Goal: Task Accomplishment & Management: Complete application form

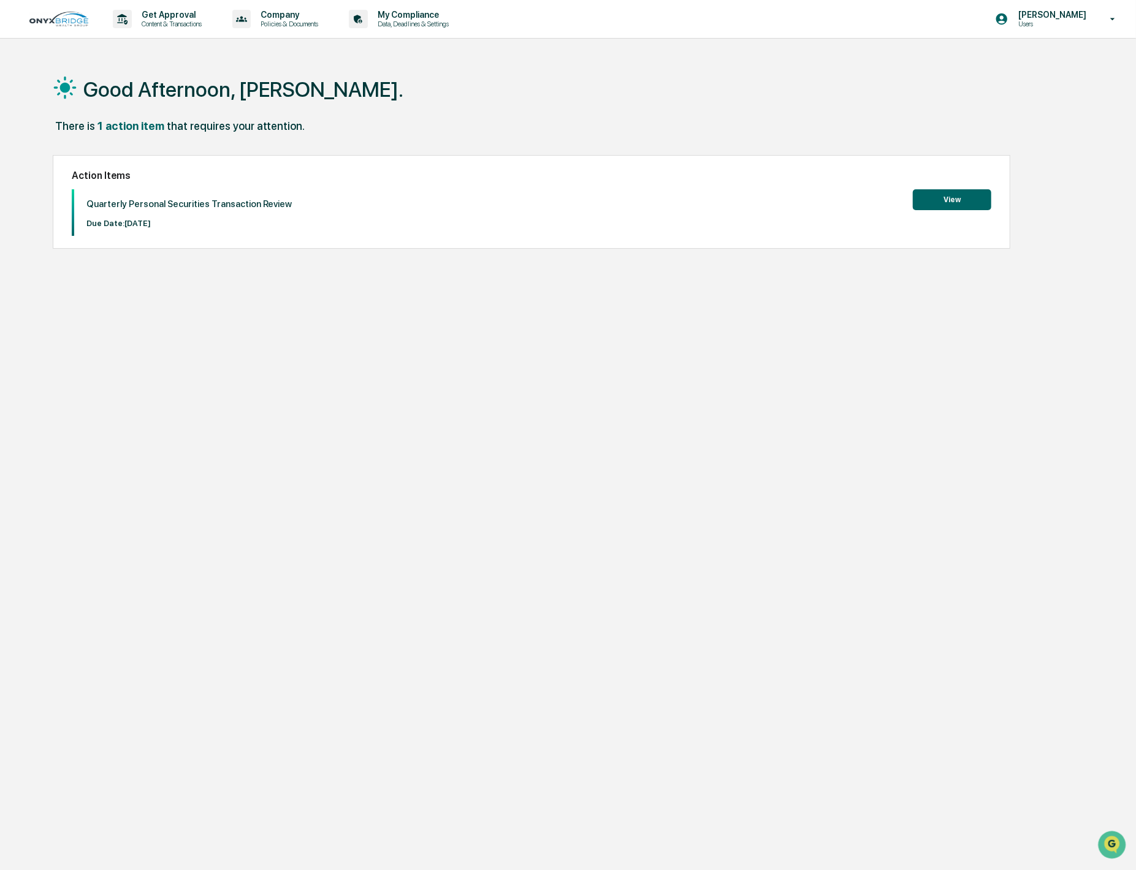
click at [982, 203] on button "View" at bounding box center [951, 199] width 78 height 21
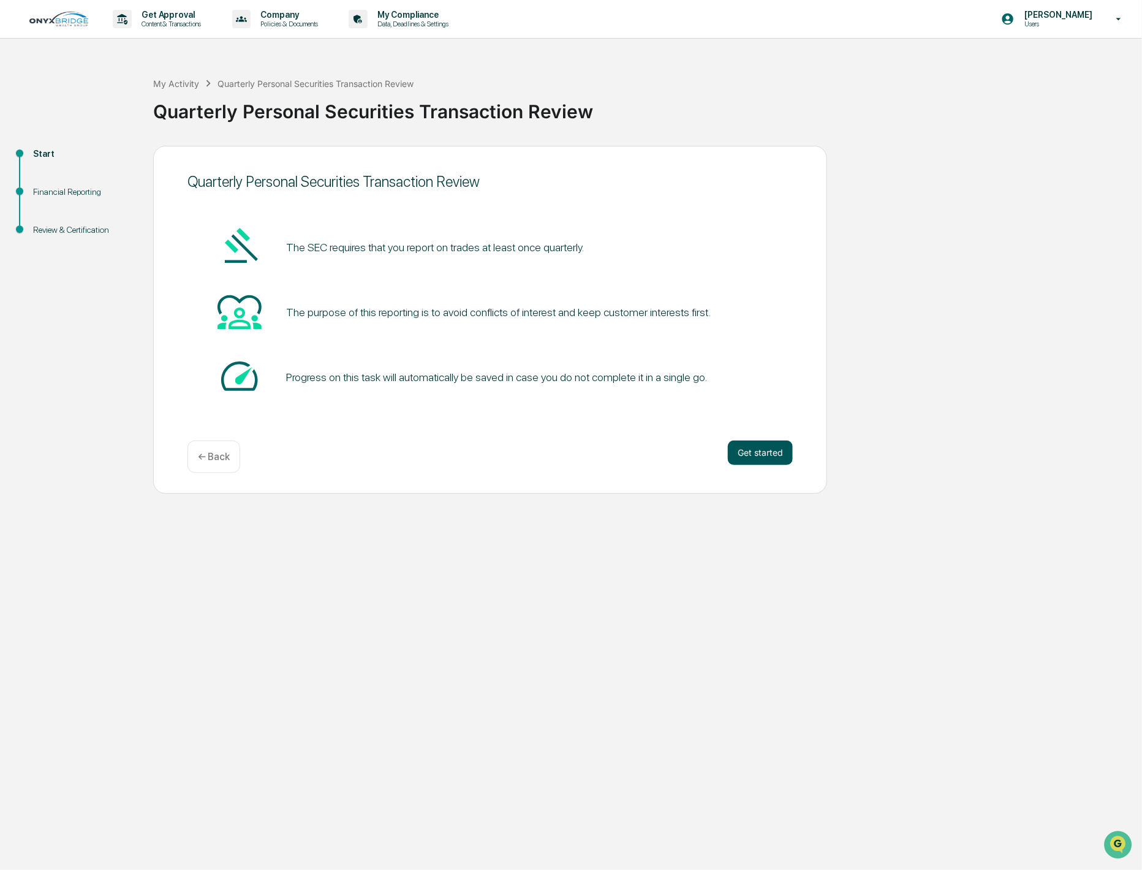
click at [768, 450] on button "Get started" at bounding box center [760, 453] width 65 height 25
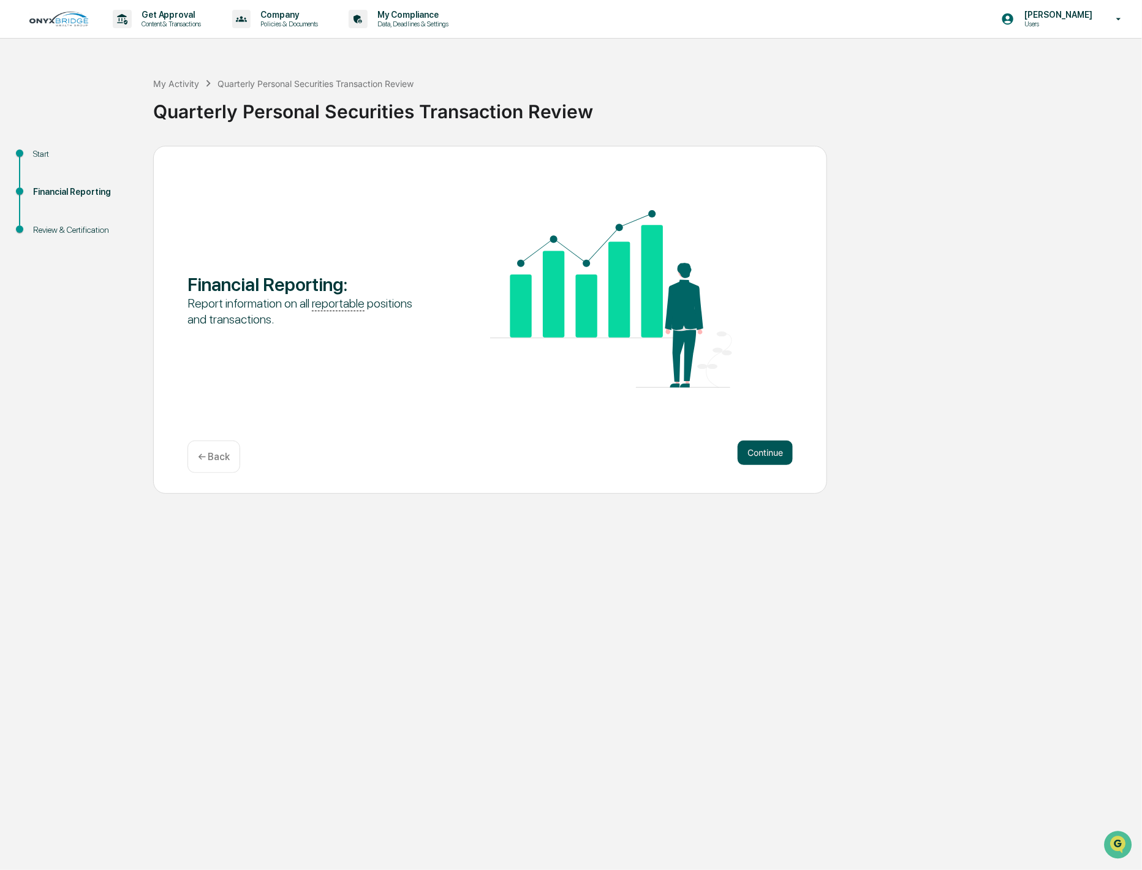
click at [771, 456] on button "Continue" at bounding box center [765, 453] width 55 height 25
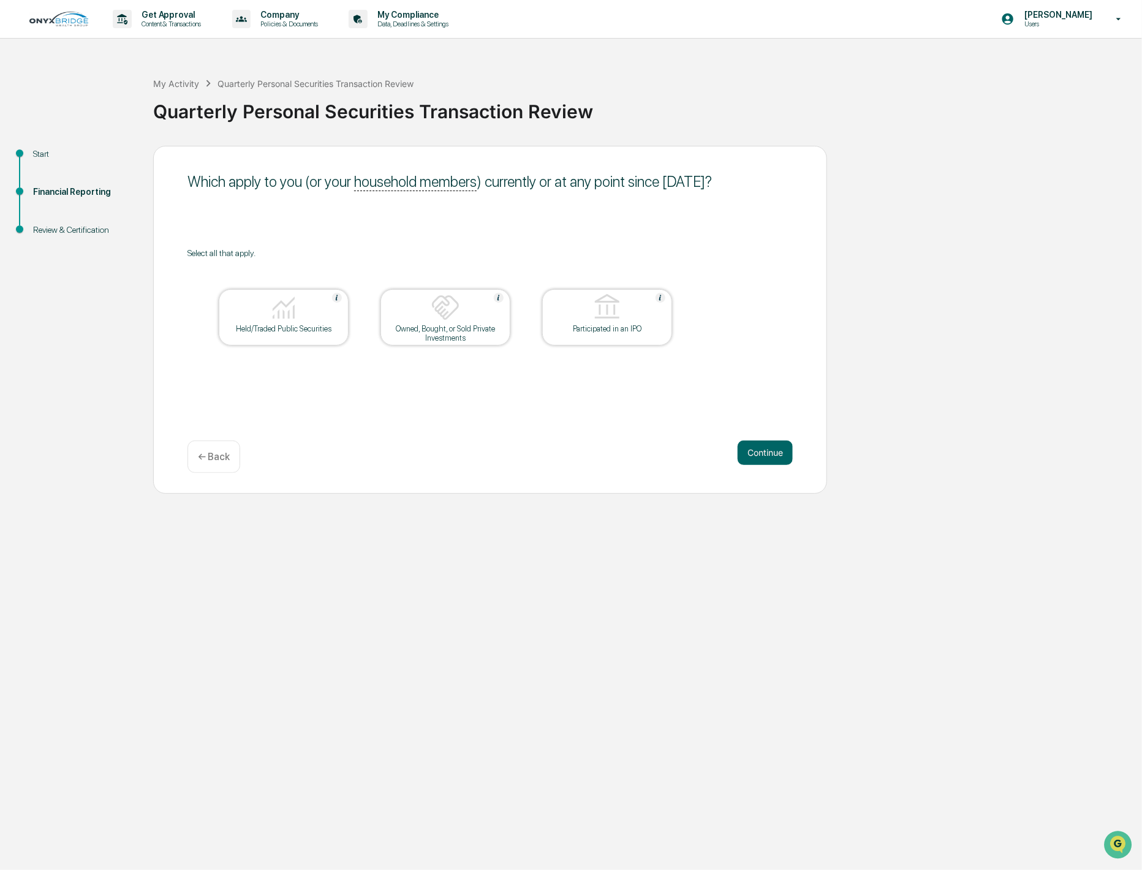
click at [293, 304] on img at bounding box center [283, 307] width 29 height 29
click at [762, 456] on button "Continue" at bounding box center [765, 453] width 55 height 25
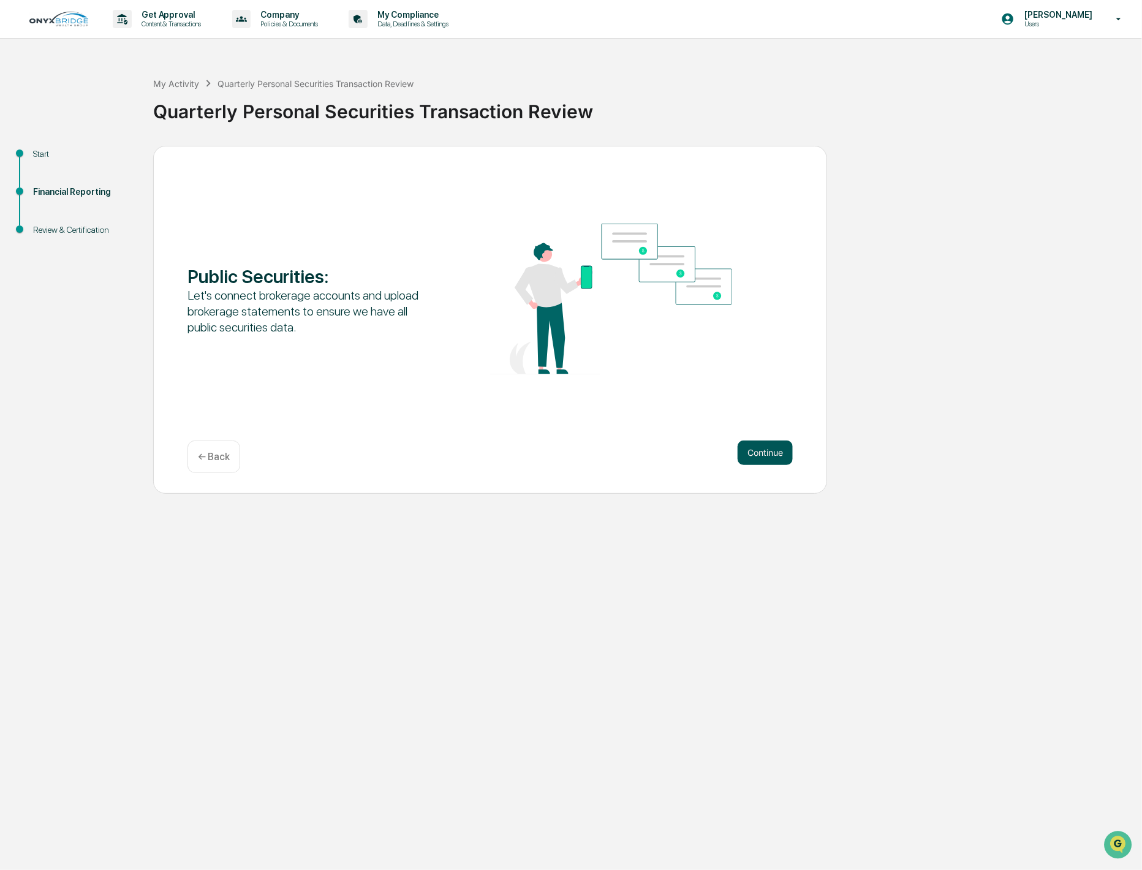
click at [763, 450] on button "Continue" at bounding box center [765, 453] width 55 height 25
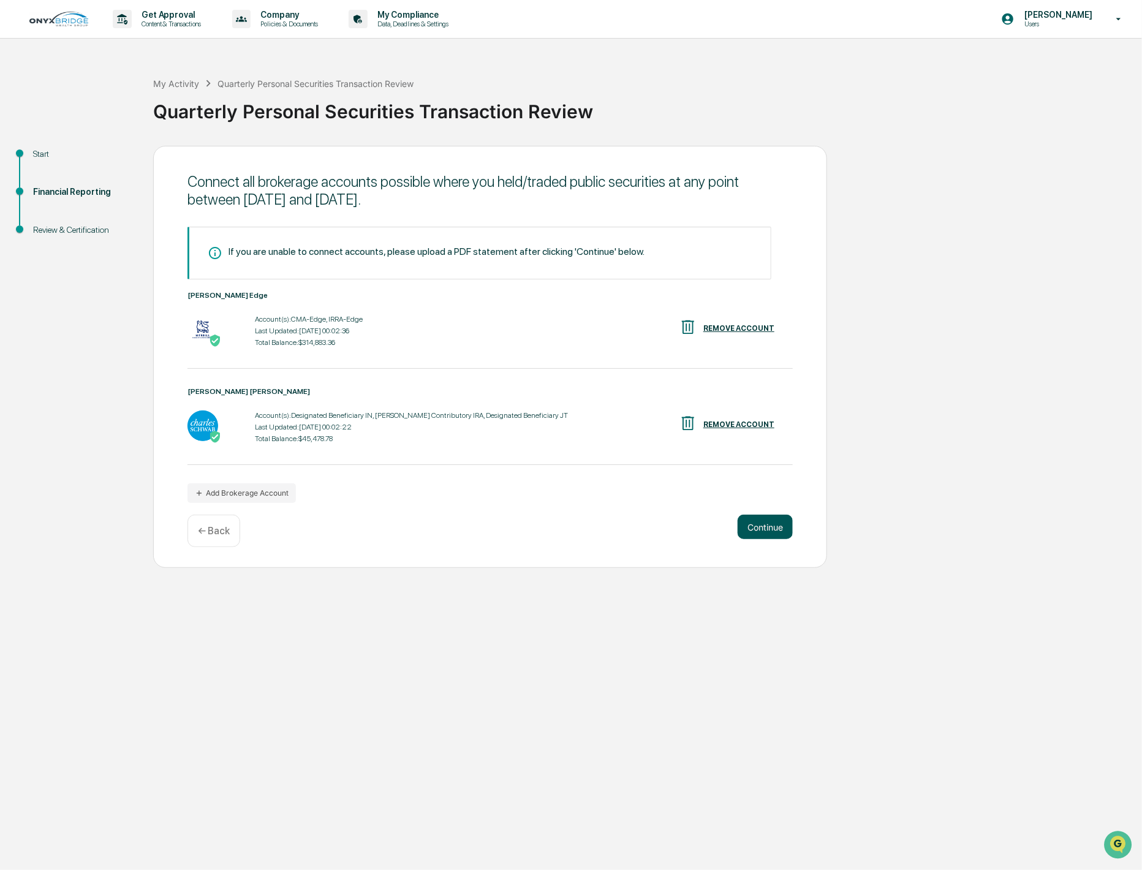
click at [771, 532] on button "Continue" at bounding box center [765, 527] width 55 height 25
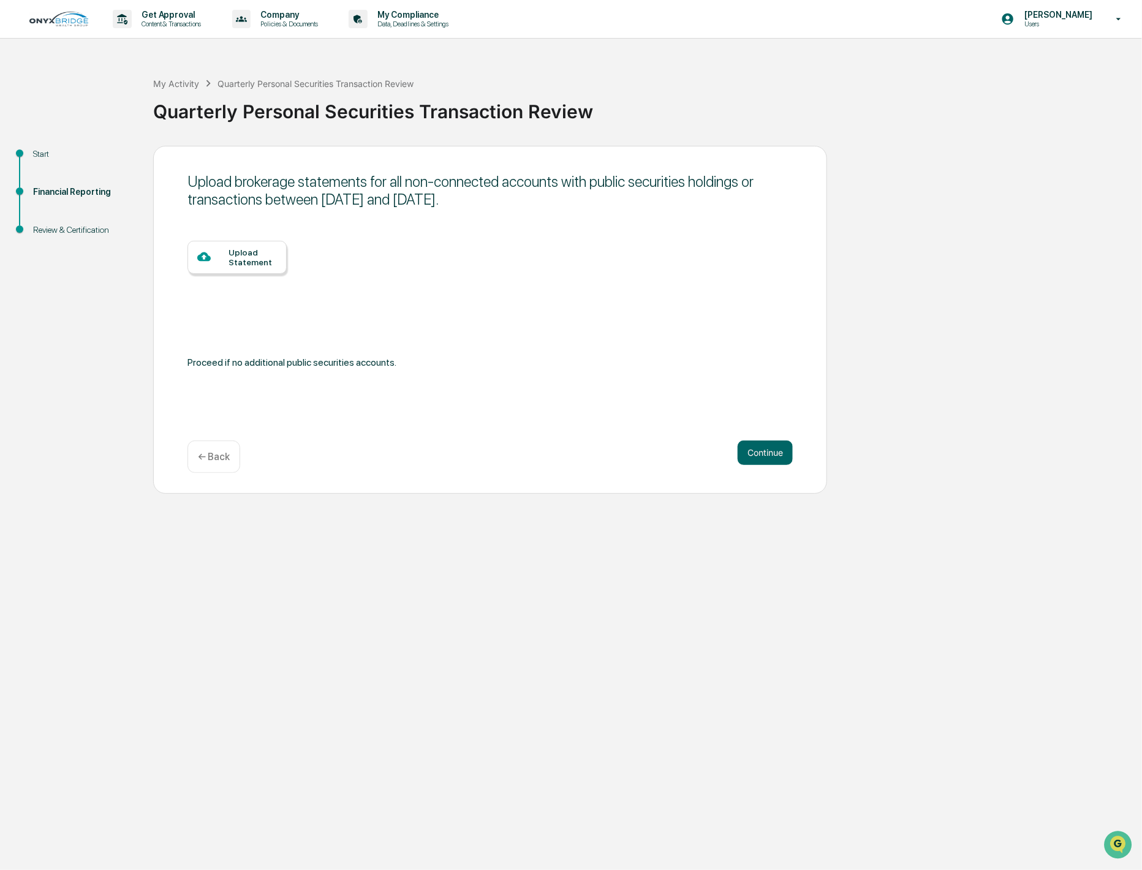
click at [202, 452] on p "← Back" at bounding box center [214, 457] width 32 height 12
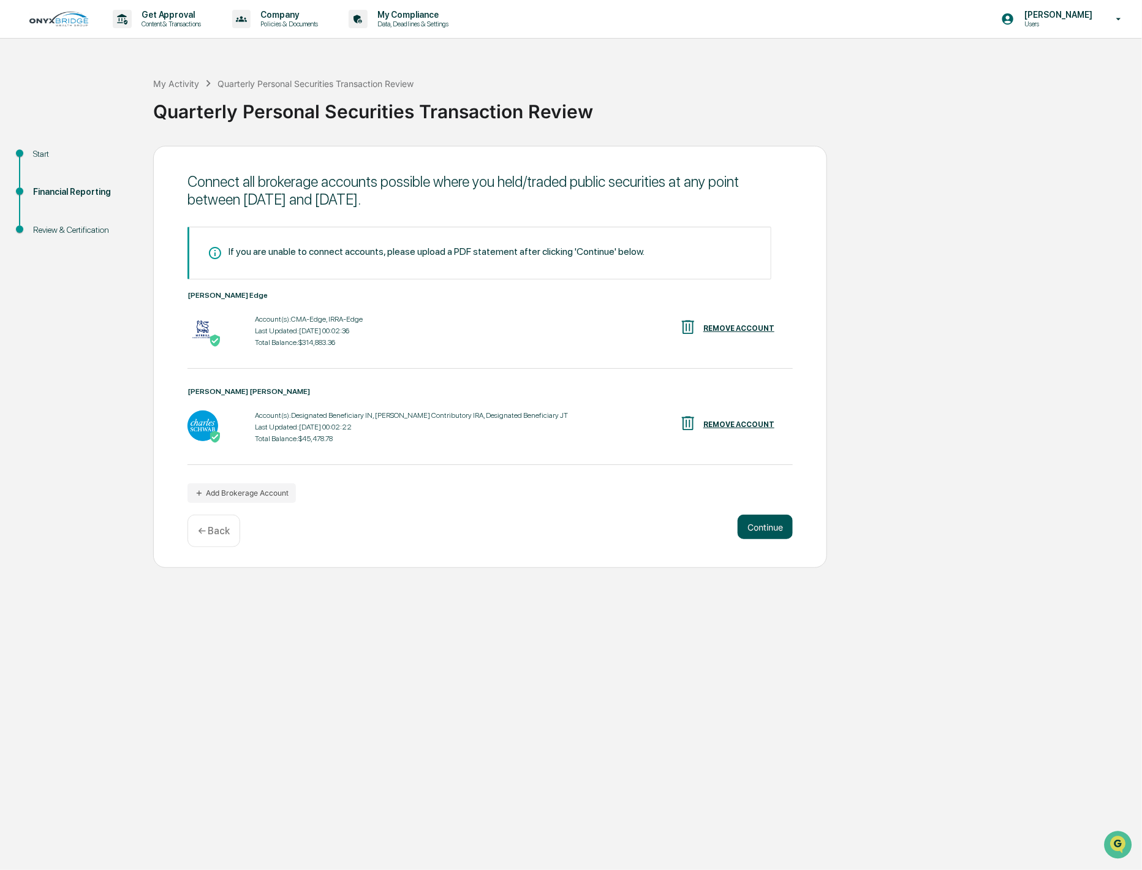
click at [769, 531] on button "Continue" at bounding box center [765, 527] width 55 height 25
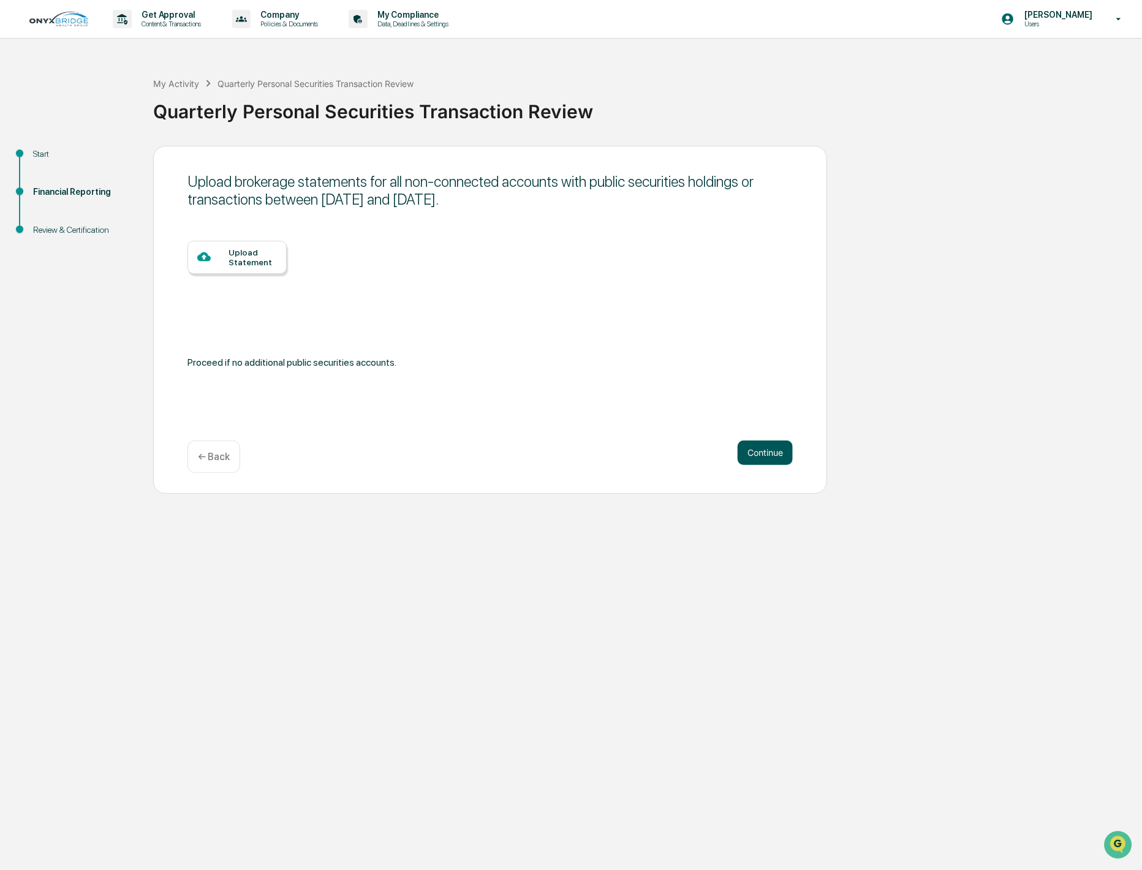
click at [775, 456] on button "Continue" at bounding box center [765, 453] width 55 height 25
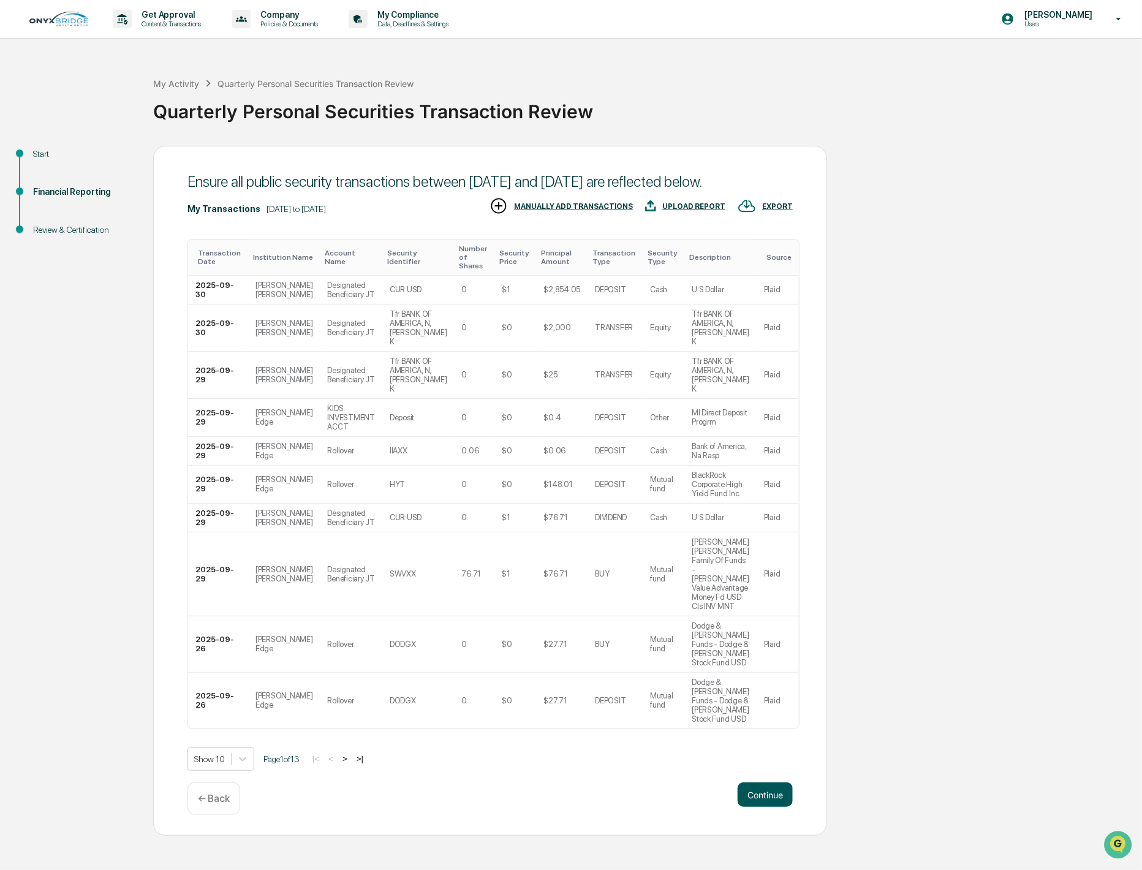
click at [778, 783] on button "Continue" at bounding box center [765, 795] width 55 height 25
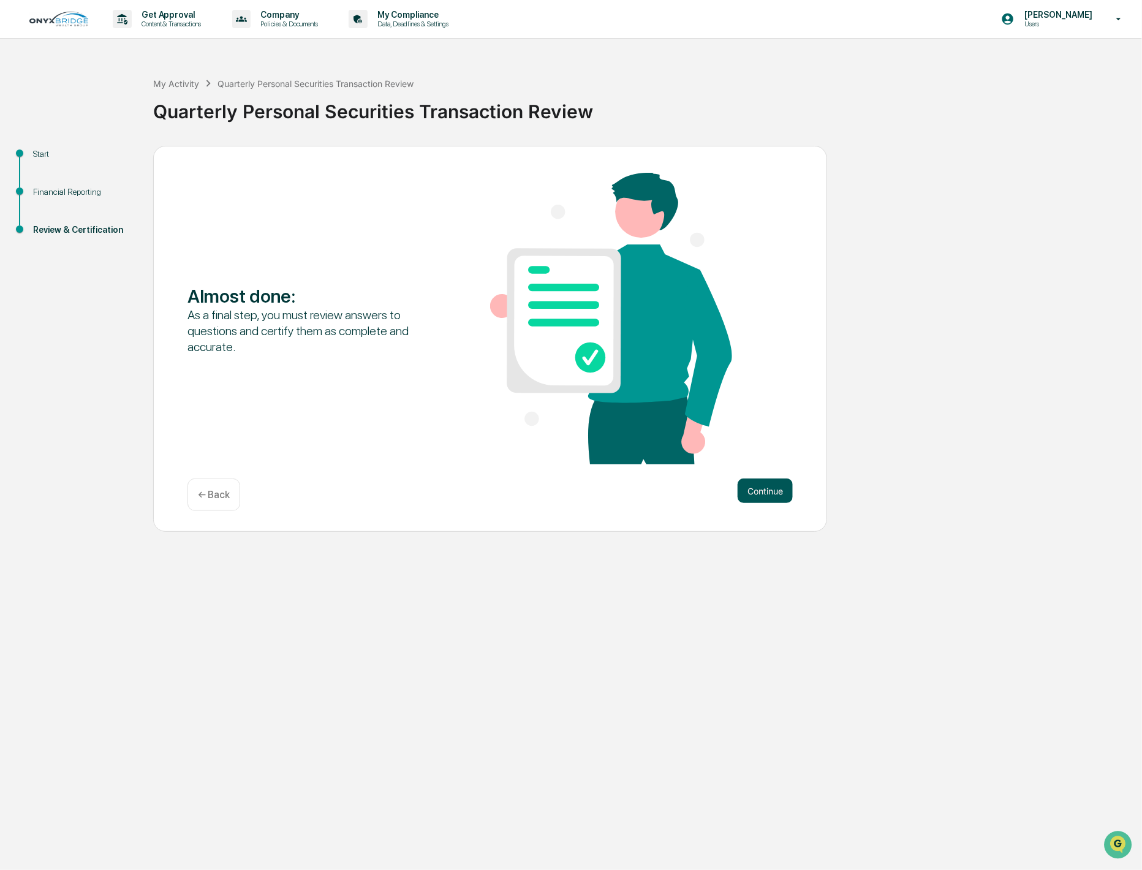
click at [761, 493] on button "Continue" at bounding box center [765, 491] width 55 height 25
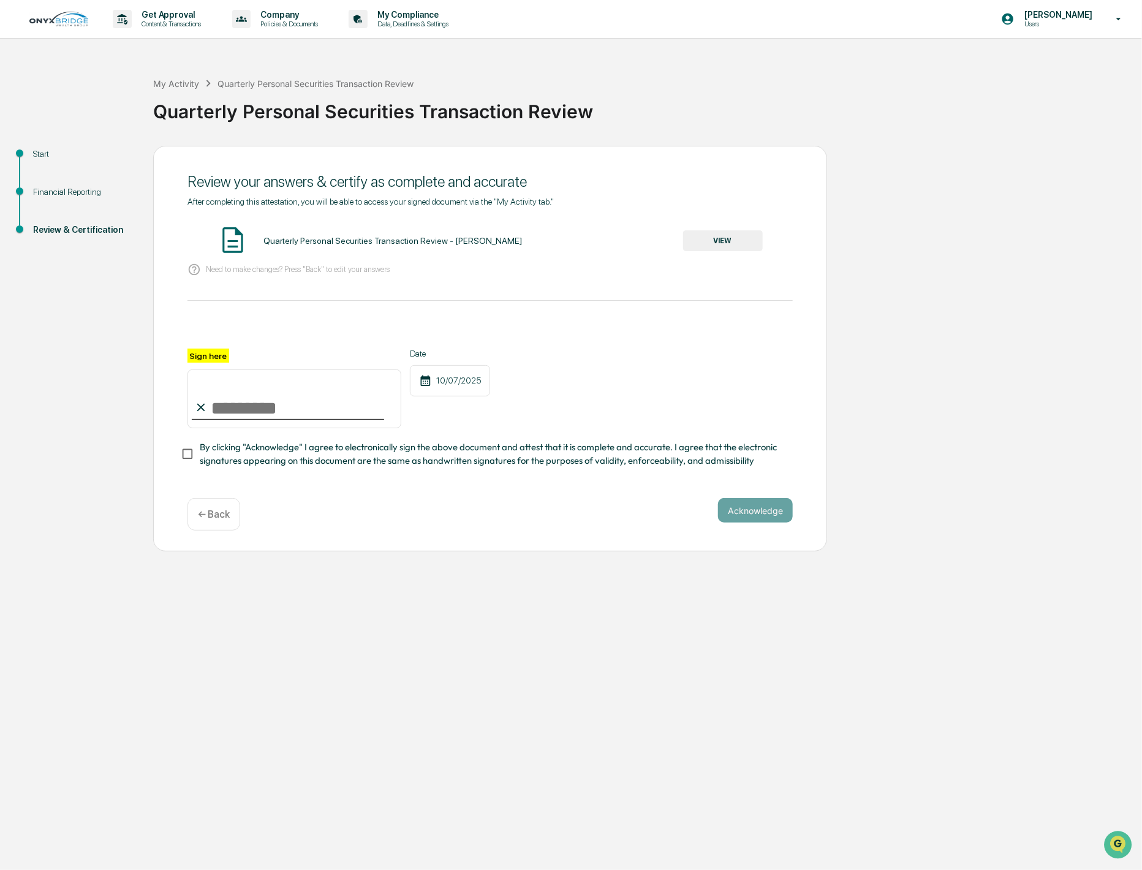
click at [261, 417] on input "Sign here" at bounding box center [295, 399] width 214 height 59
type input "**********"
click at [768, 515] on button "Acknowledge" at bounding box center [755, 510] width 75 height 25
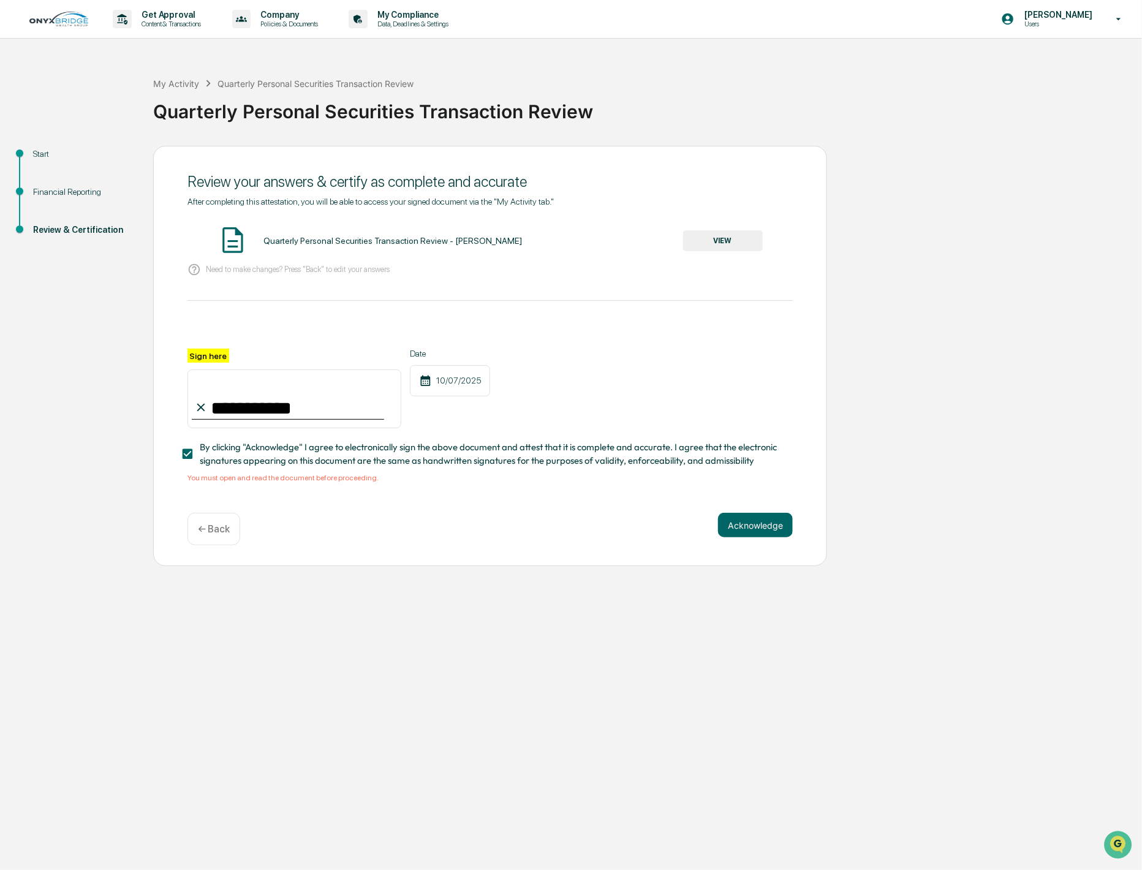
click at [738, 243] on button "VIEW" at bounding box center [723, 240] width 80 height 21
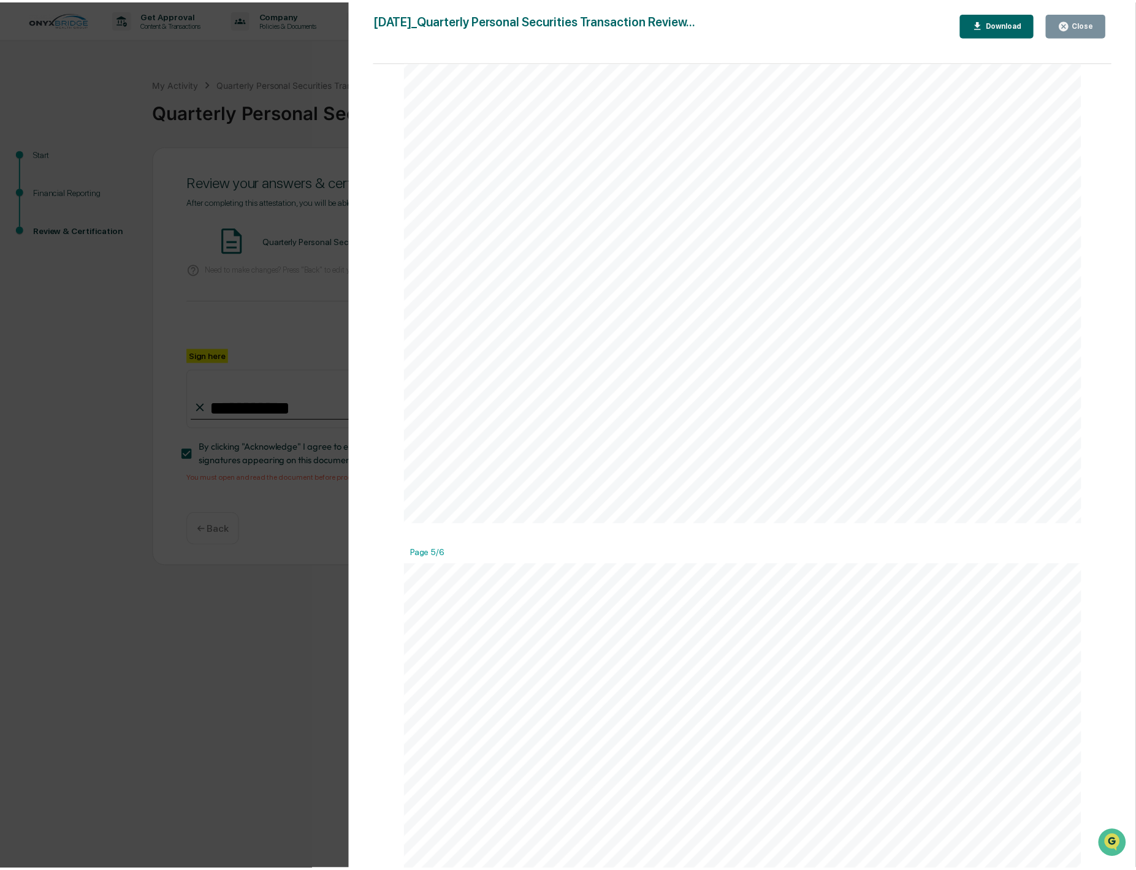
scroll to position [3745, 0]
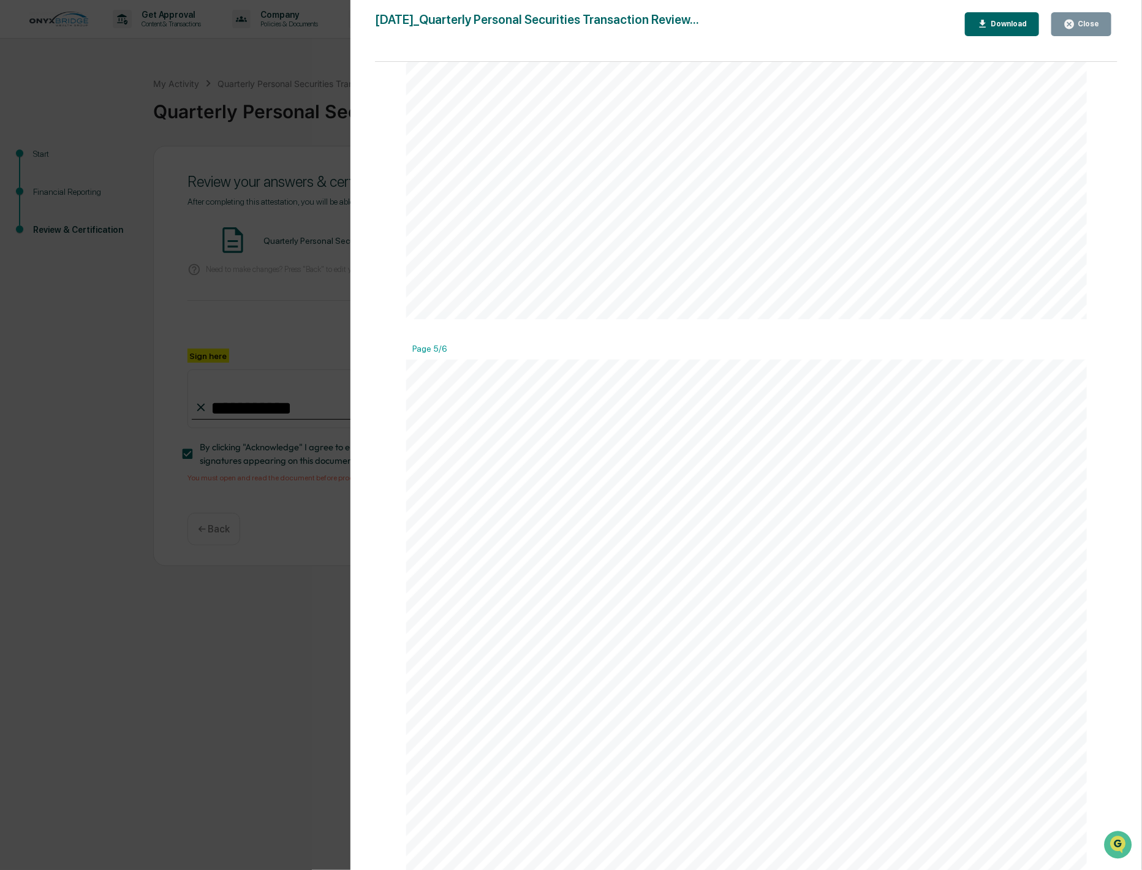
click at [1079, 26] on div "Close" at bounding box center [1088, 24] width 24 height 9
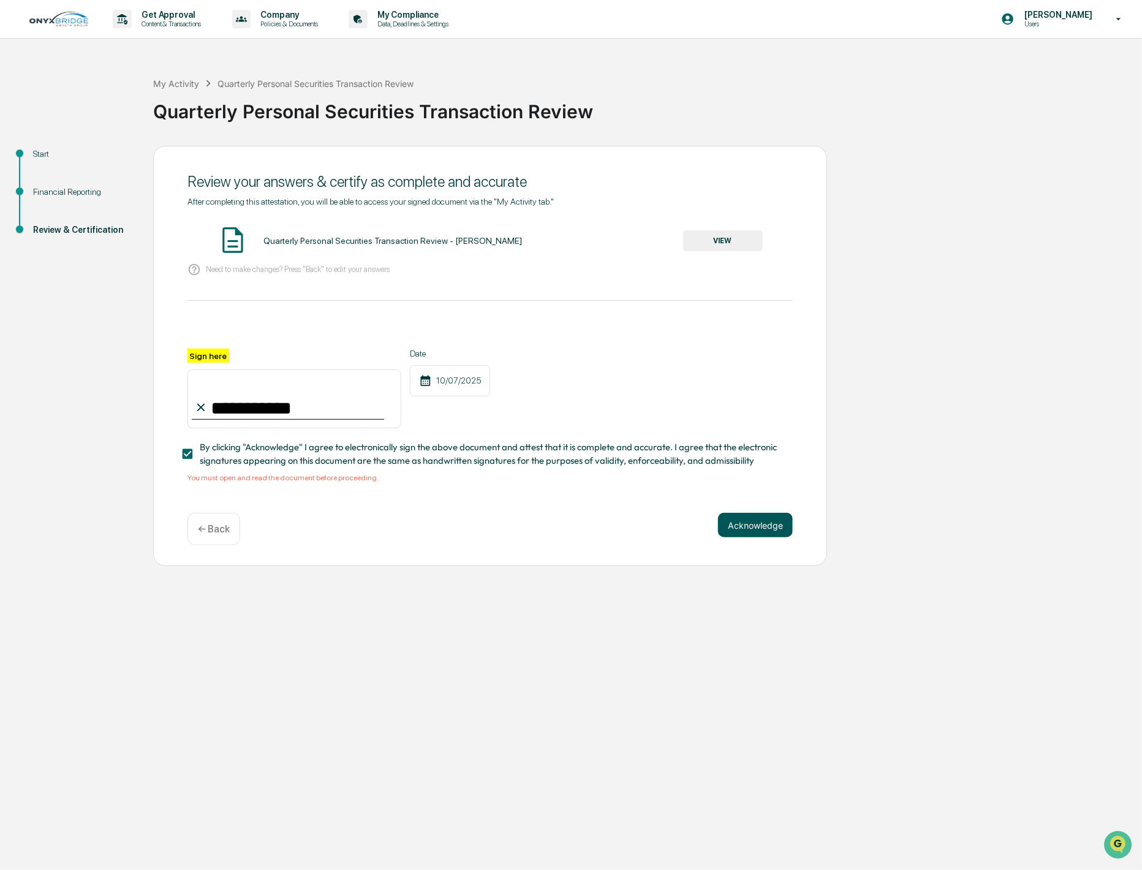
click at [756, 528] on button "Acknowledge" at bounding box center [755, 525] width 75 height 25
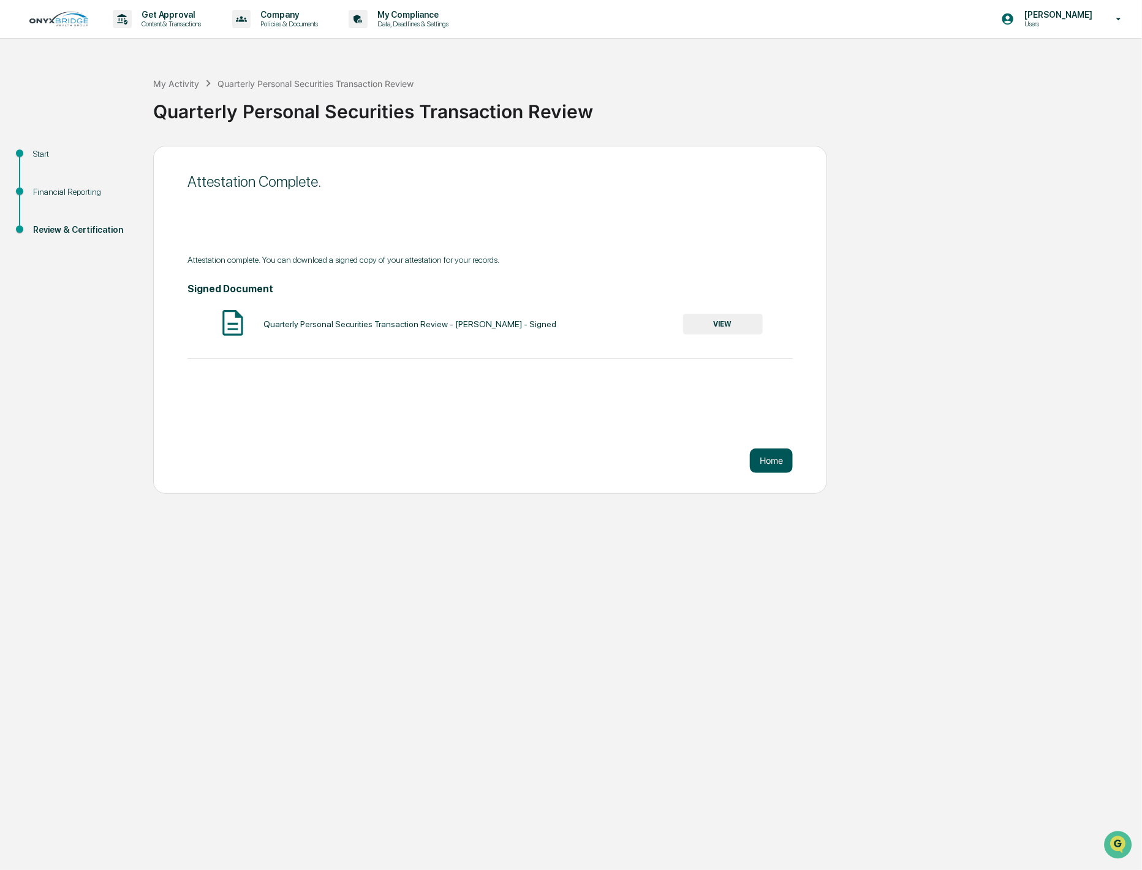
click at [770, 461] on button "Home" at bounding box center [771, 461] width 43 height 25
